Goal: Check status: Check status

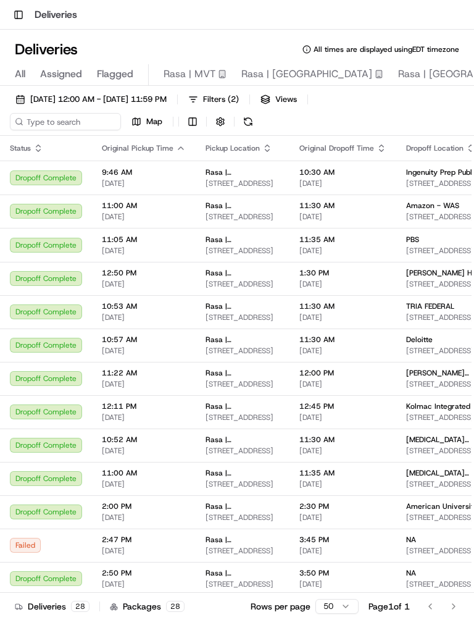
click at [167, 95] on span "[DATE] 12:00 AM - [DATE] 11:59 PM" at bounding box center [98, 99] width 136 height 11
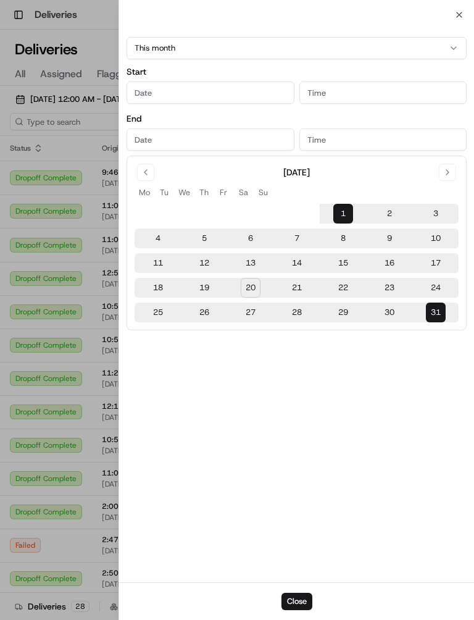
type input "[DATE]"
type input "12:00 AM"
type input "[DATE]"
type input "11:59 PM"
click at [292, 287] on button "21" at bounding box center [297, 288] width 20 height 20
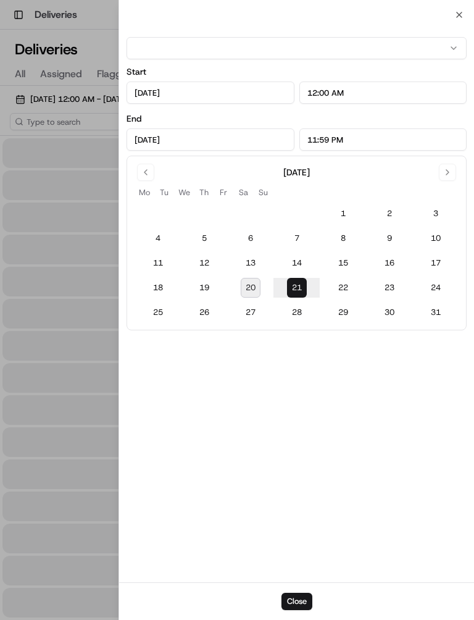
type input "[DATE]"
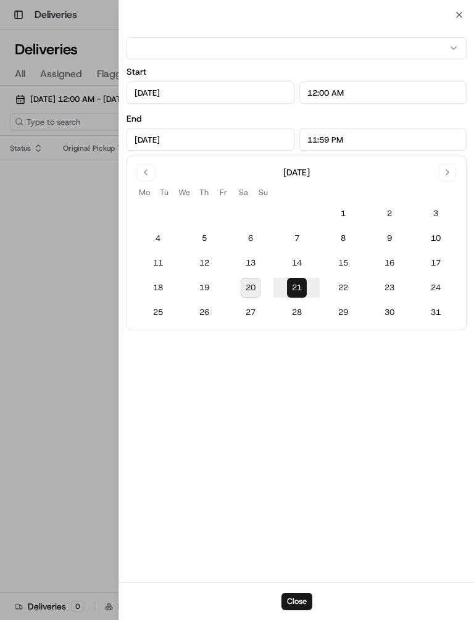
click at [245, 296] on button "20" at bounding box center [251, 288] width 20 height 20
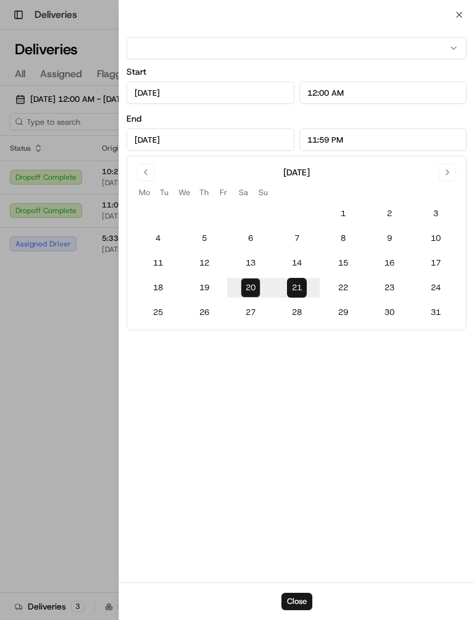
click at [297, 272] on button "14" at bounding box center [297, 263] width 20 height 20
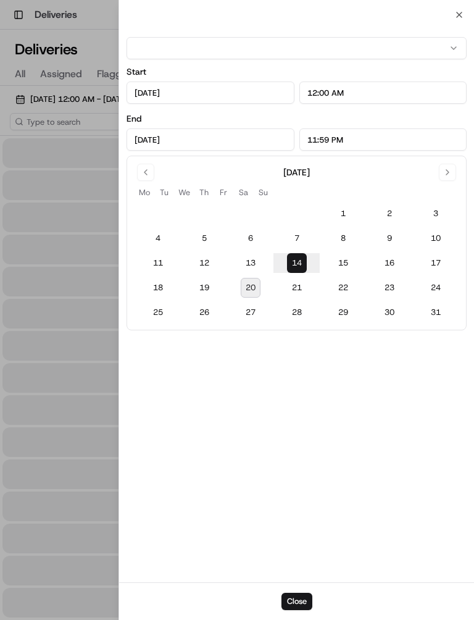
type input "[DATE]"
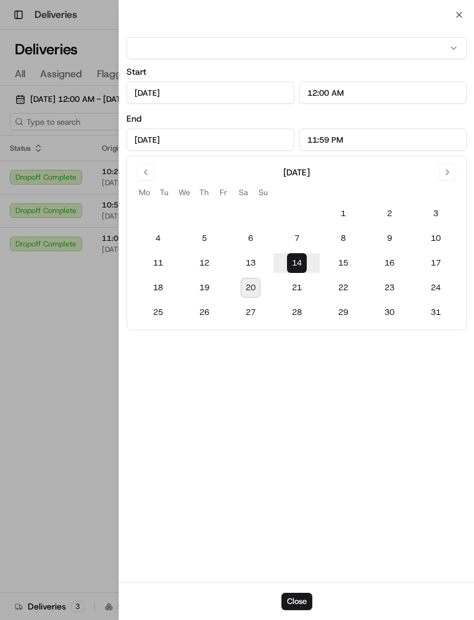
click at [303, 293] on button "21" at bounding box center [297, 288] width 20 height 20
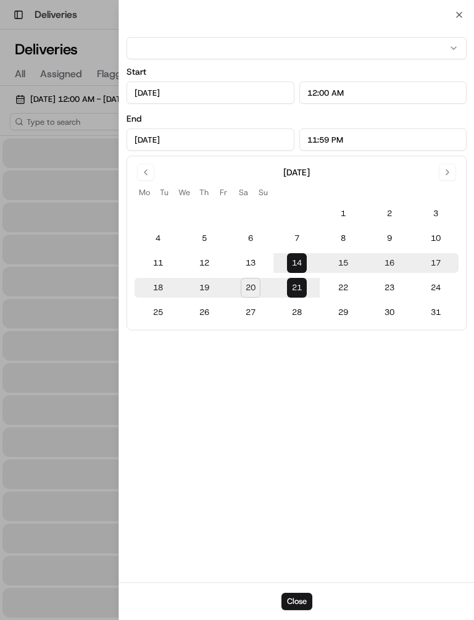
type input "[DATE]"
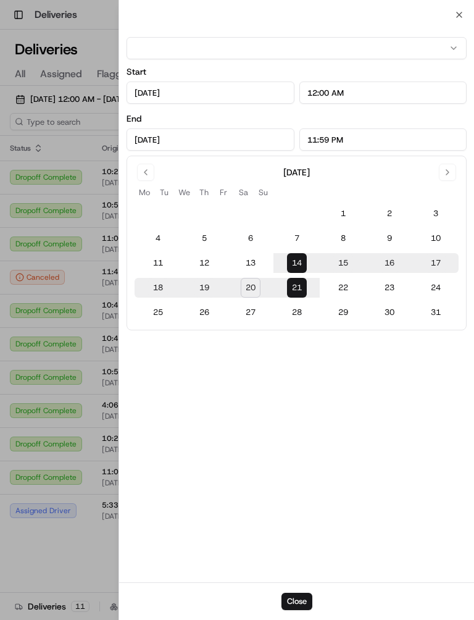
click at [296, 296] on button "21" at bounding box center [297, 288] width 20 height 20
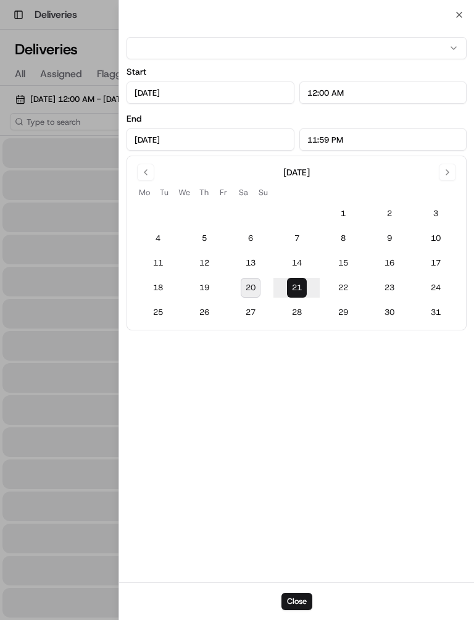
click at [250, 291] on button "20" at bounding box center [251, 288] width 20 height 20
type input "[DATE]"
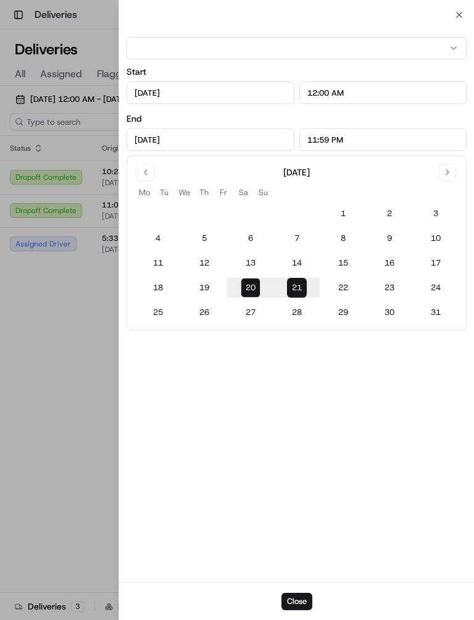
click at [259, 281] on button "20" at bounding box center [251, 288] width 20 height 20
type input "[DATE]"
click at [295, 601] on button "Close" at bounding box center [297, 601] width 31 height 17
